Goal: Check status

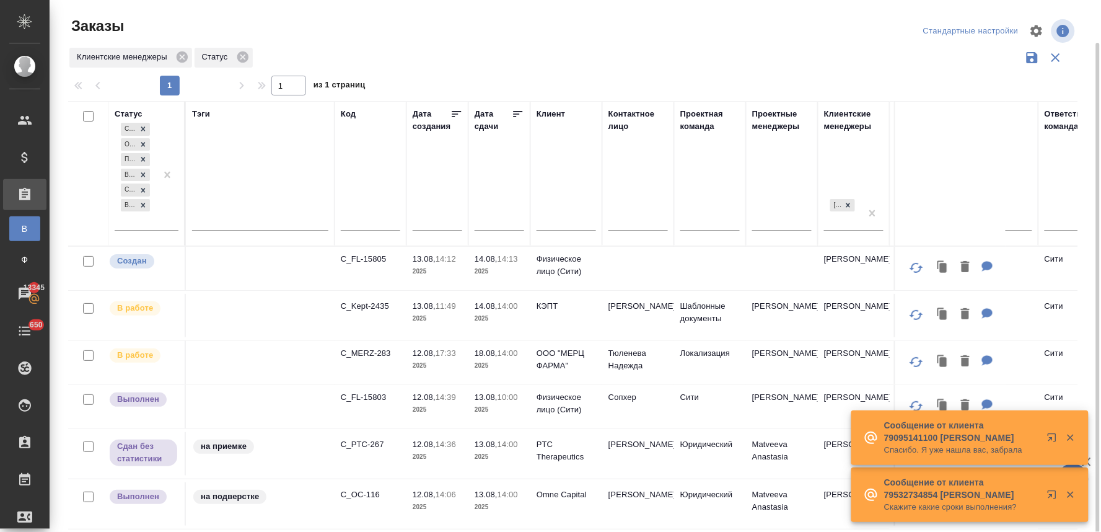
scroll to position [22, 0]
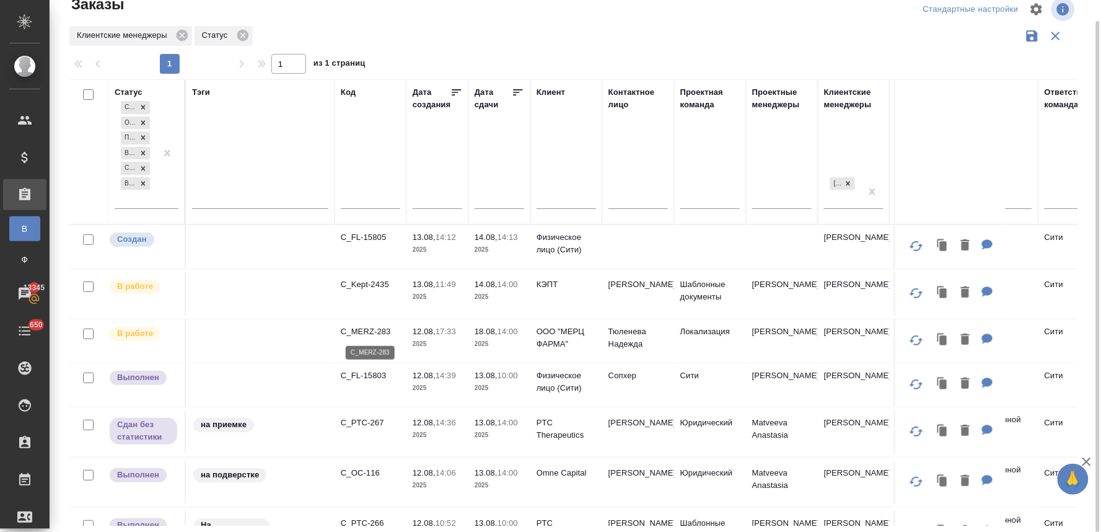
click at [367, 332] on p "C_MERZ-283" at bounding box center [370, 331] width 59 height 12
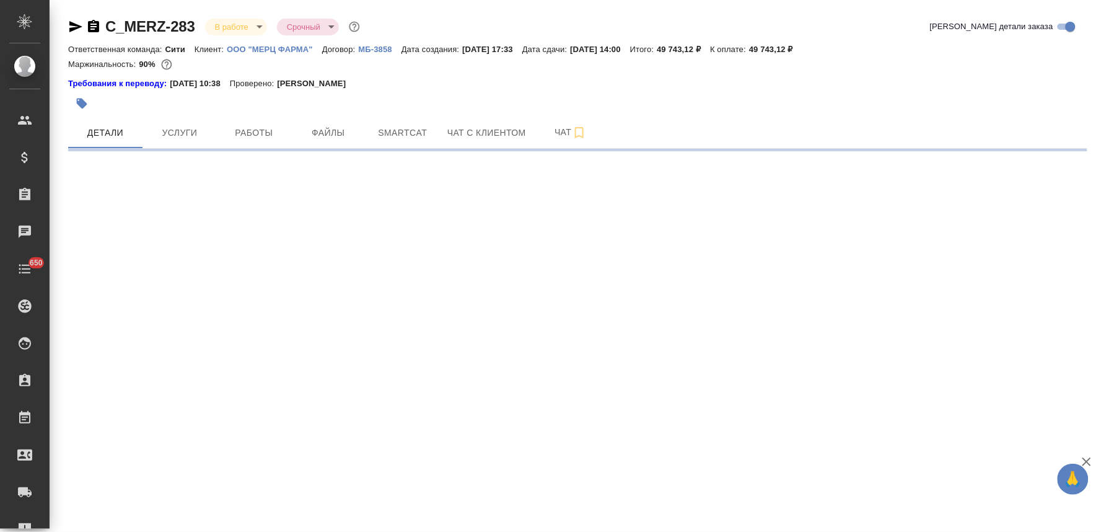
select select "RU"
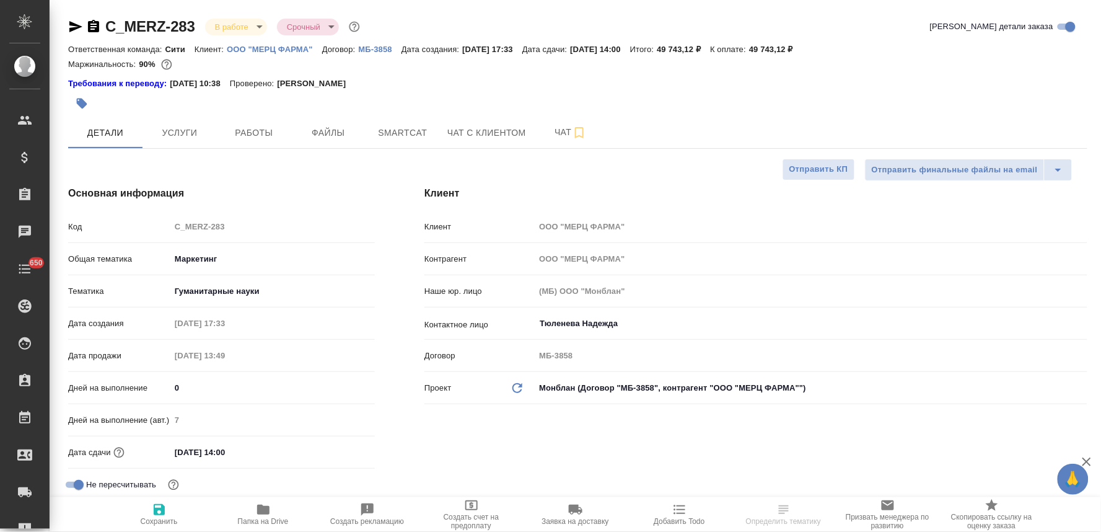
type textarea "x"
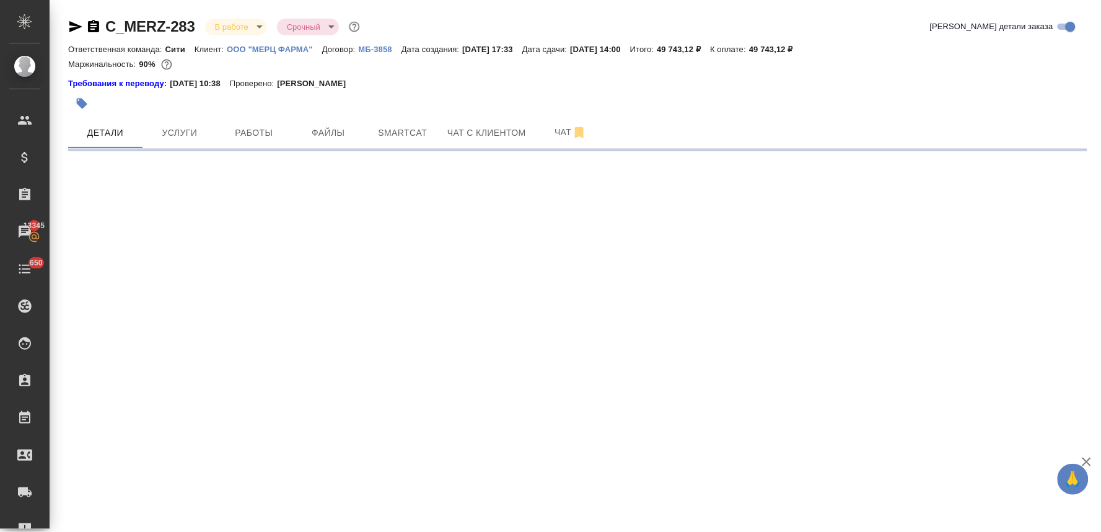
select select "RU"
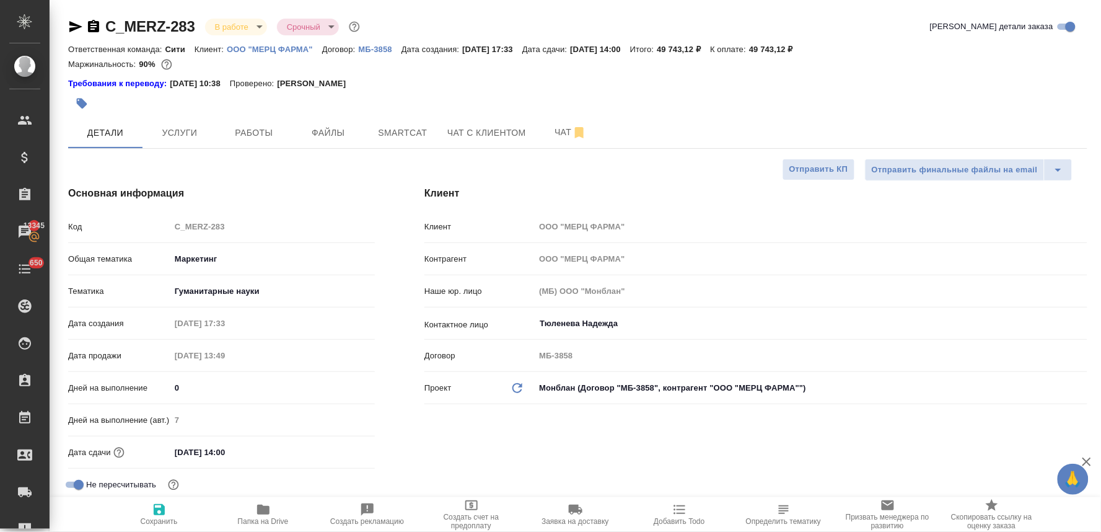
type textarea "x"
click at [193, 133] on span "Услуги" at bounding box center [179, 132] width 59 height 15
